Goal: Task Accomplishment & Management: Manage account settings

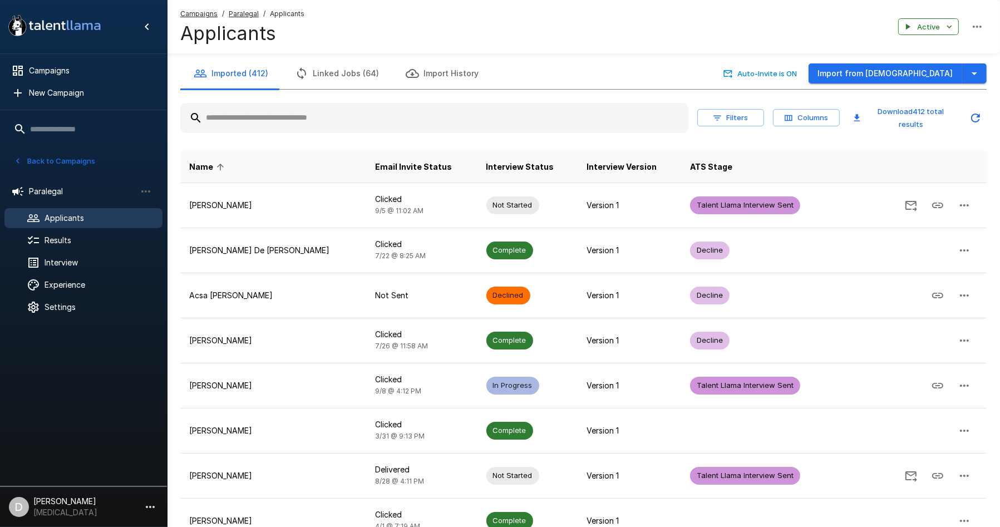
click at [45, 159] on button "Back to Campaigns" at bounding box center [54, 161] width 87 height 17
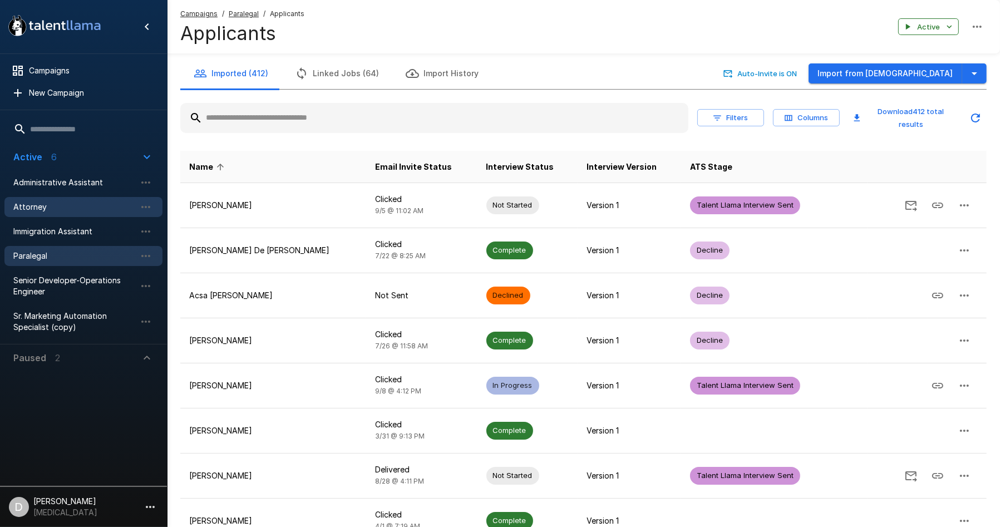
click at [73, 209] on span "Attorney" at bounding box center [74, 207] width 122 height 11
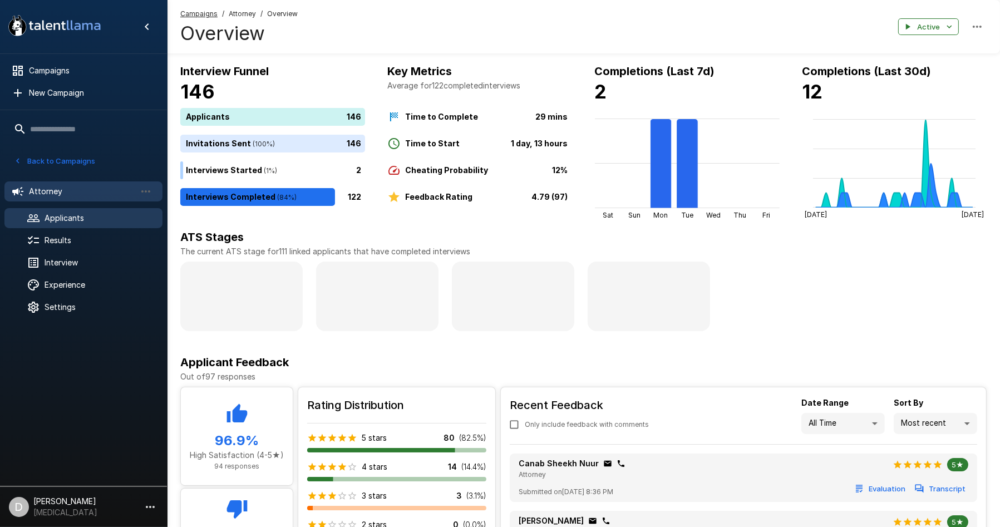
click at [88, 219] on span "Applicants" at bounding box center [99, 218] width 109 height 11
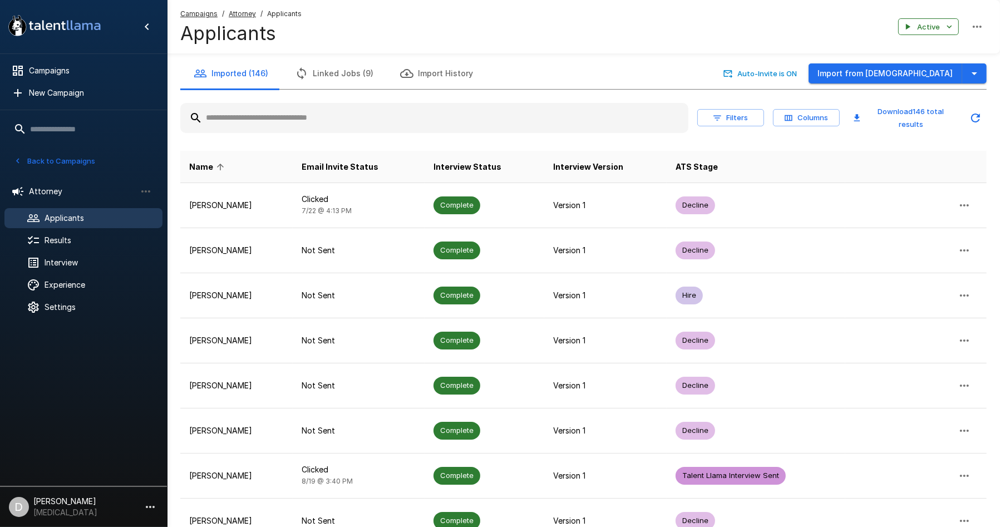
click at [391, 120] on input "text" at bounding box center [434, 118] width 508 height 20
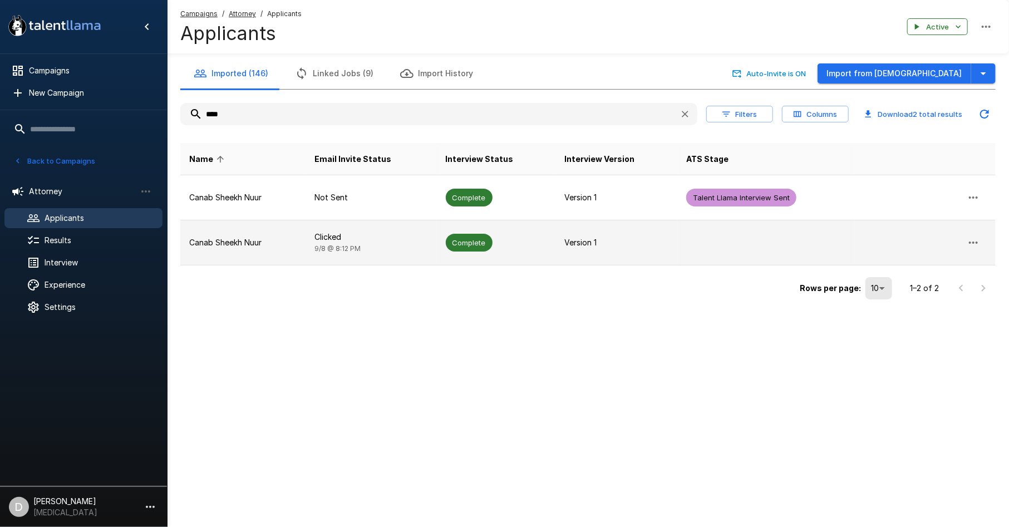
type input "****"
click at [268, 227] on td "Canab Sheekh Nuur" at bounding box center [242, 242] width 125 height 45
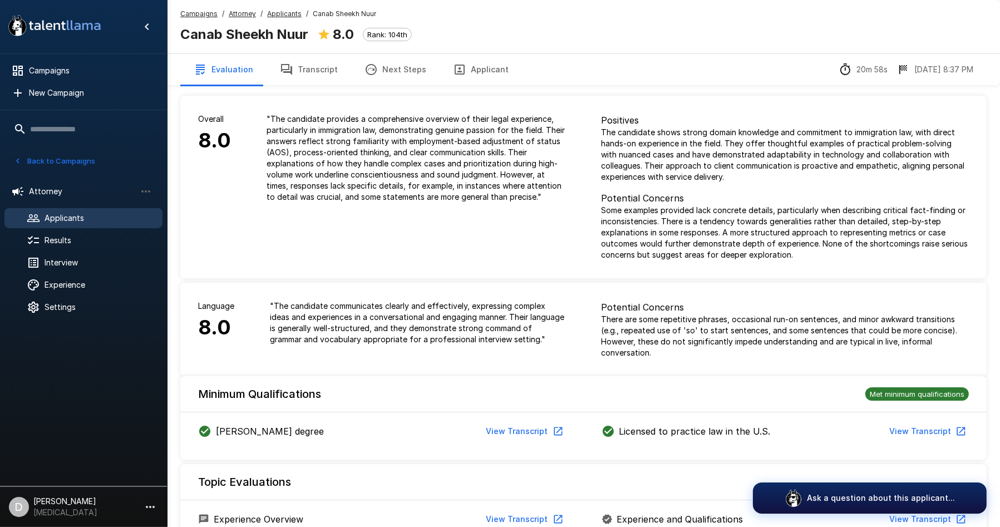
click at [297, 76] on button "Transcript" at bounding box center [309, 69] width 85 height 31
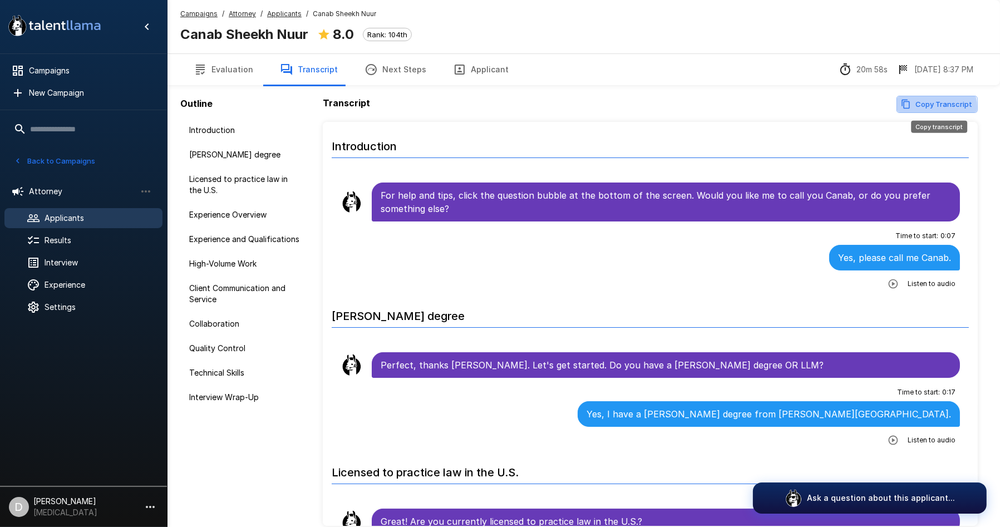
click at [932, 107] on button "Copy Transcript" at bounding box center [937, 104] width 81 height 17
click at [229, 65] on button "Evaluation" at bounding box center [223, 69] width 86 height 31
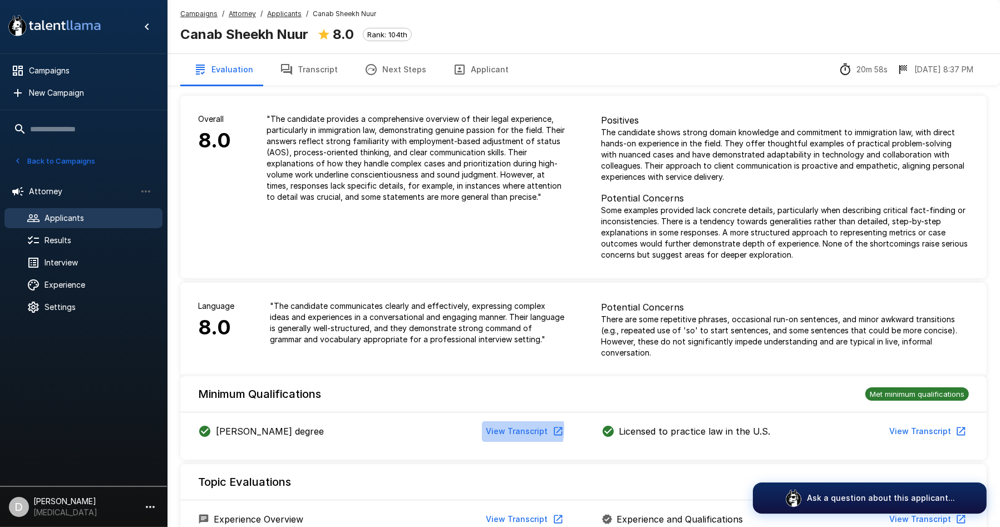
click at [504, 429] on button "View Transcript" at bounding box center [524, 431] width 84 height 21
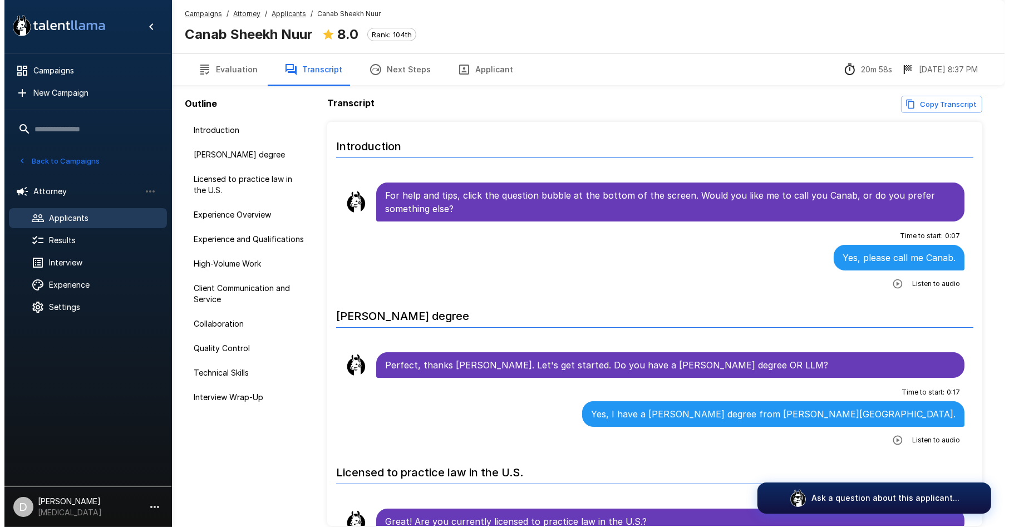
scroll to position [169, 0]
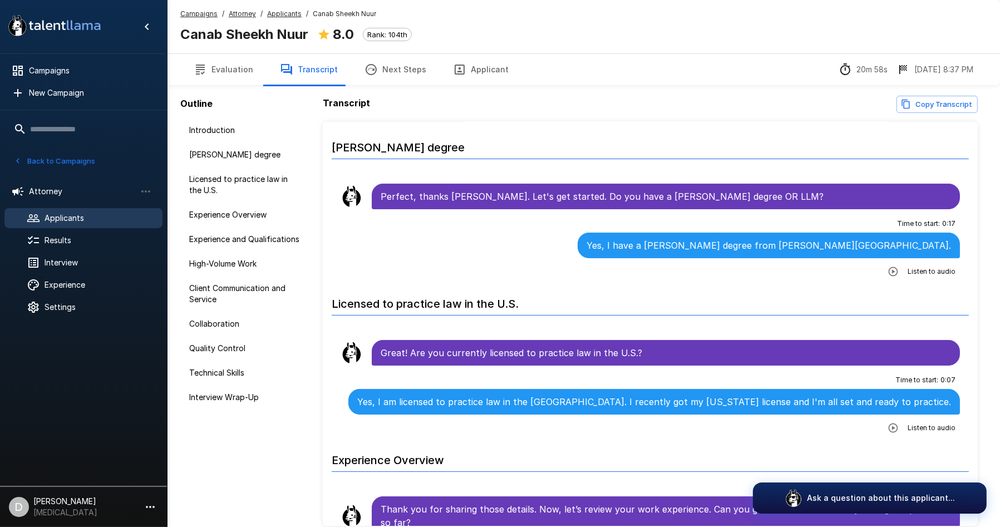
click at [230, 65] on button "Evaluation" at bounding box center [223, 69] width 86 height 31
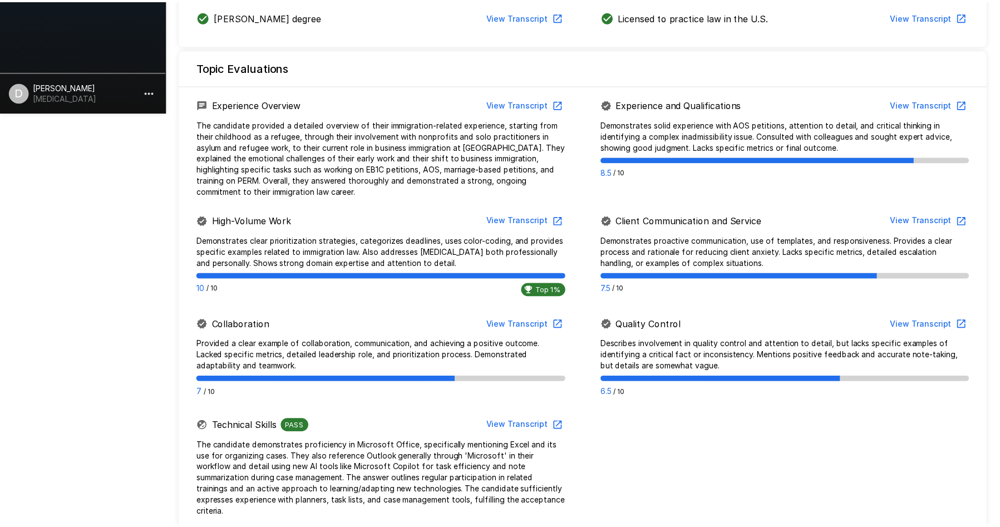
scroll to position [775, 0]
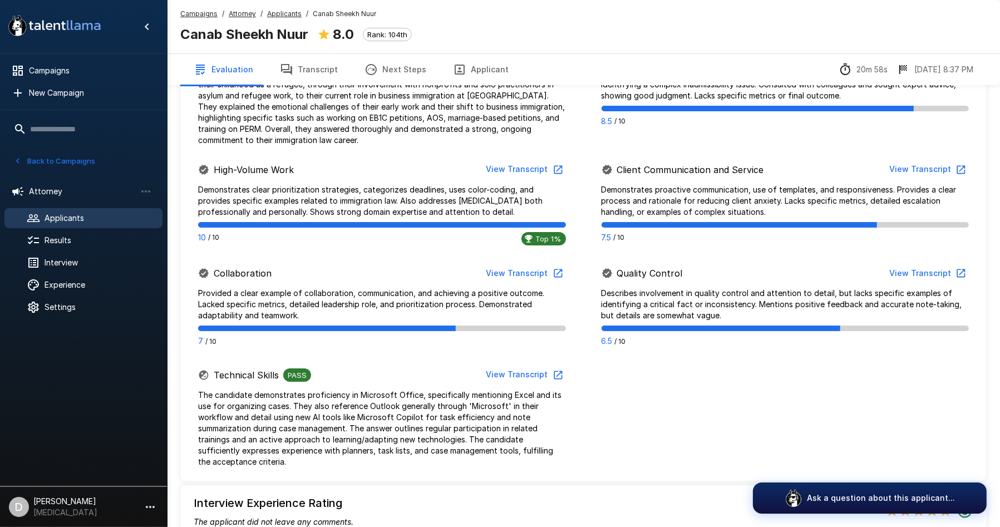
click at [390, 84] on button "Next Steps" at bounding box center [395, 69] width 89 height 31
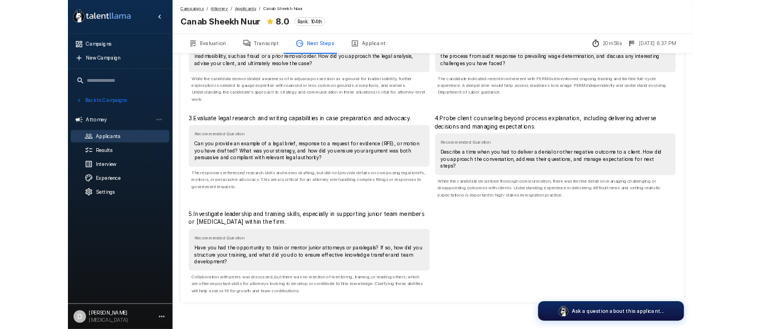
scroll to position [138, 0]
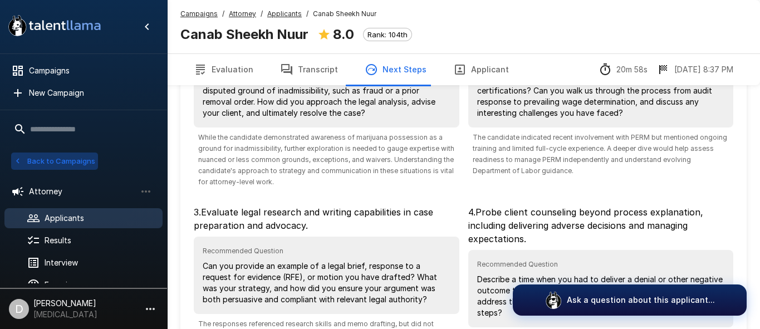
click at [41, 159] on button "Back to Campaigns" at bounding box center [54, 161] width 87 height 17
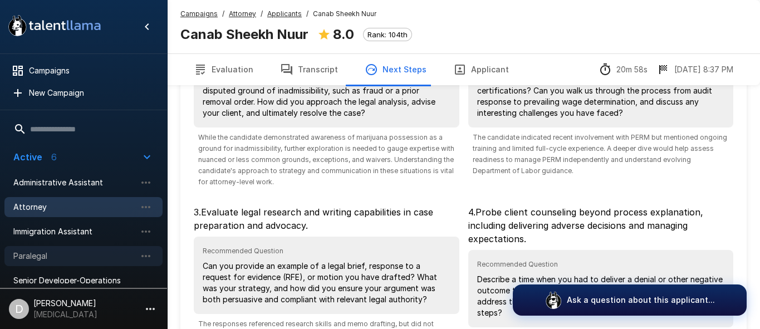
click at [70, 248] on div "Paralegal" at bounding box center [83, 256] width 158 height 20
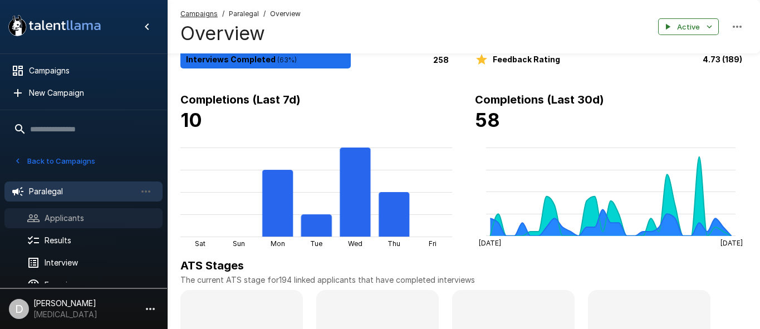
click at [96, 214] on span "Applicants" at bounding box center [99, 218] width 109 height 11
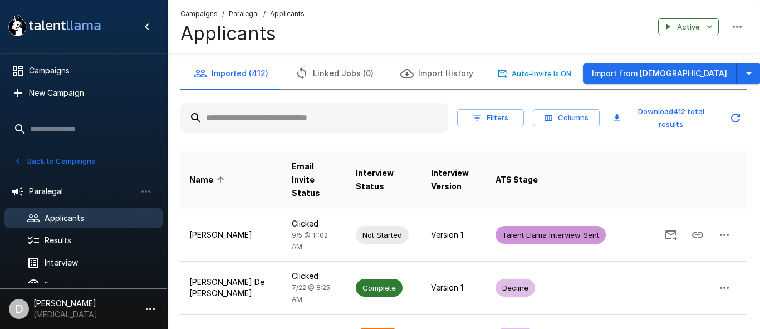
click at [298, 122] on input "text" at bounding box center [314, 118] width 268 height 20
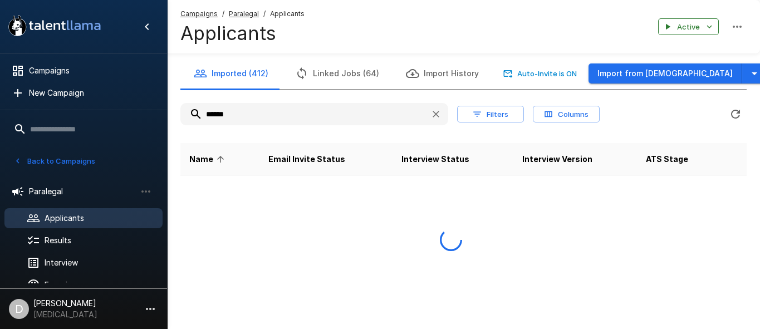
type input "******"
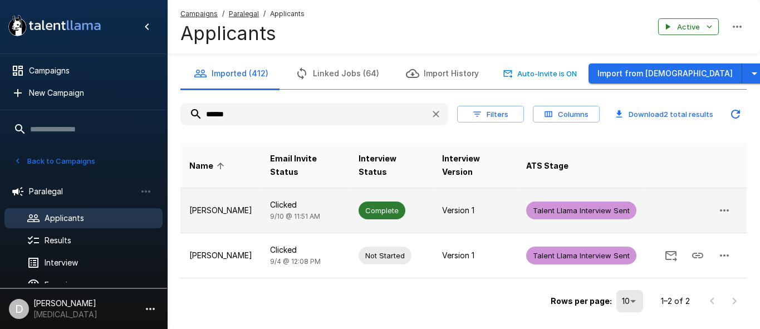
click at [260, 189] on td "[PERSON_NAME]" at bounding box center [220, 210] width 81 height 45
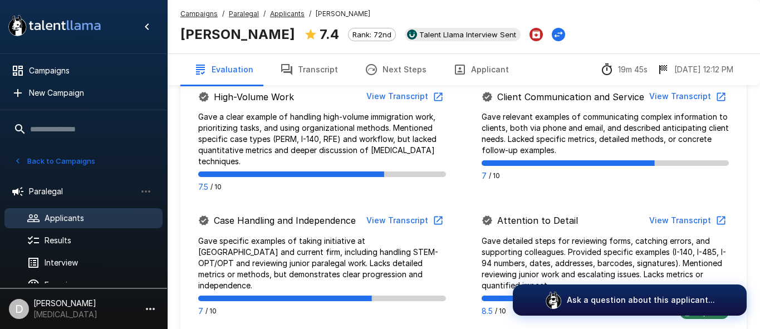
scroll to position [601, 0]
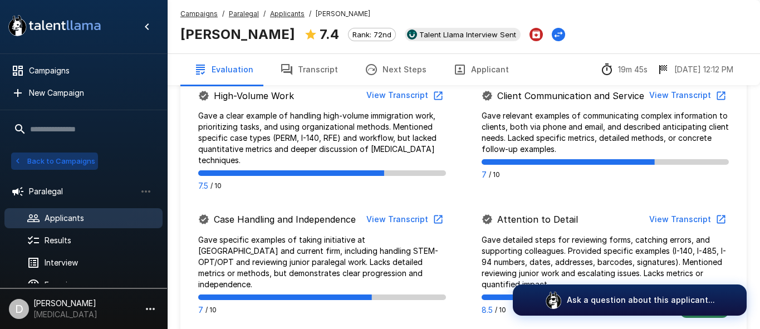
click at [51, 163] on button "Back to Campaigns" at bounding box center [54, 161] width 87 height 17
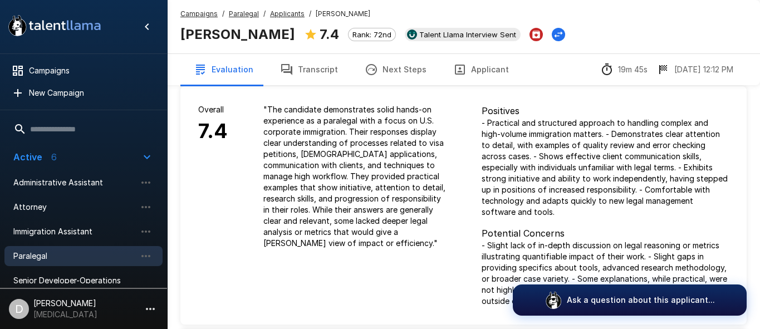
scroll to position [0, 0]
